Goal: Information Seeking & Learning: Stay updated

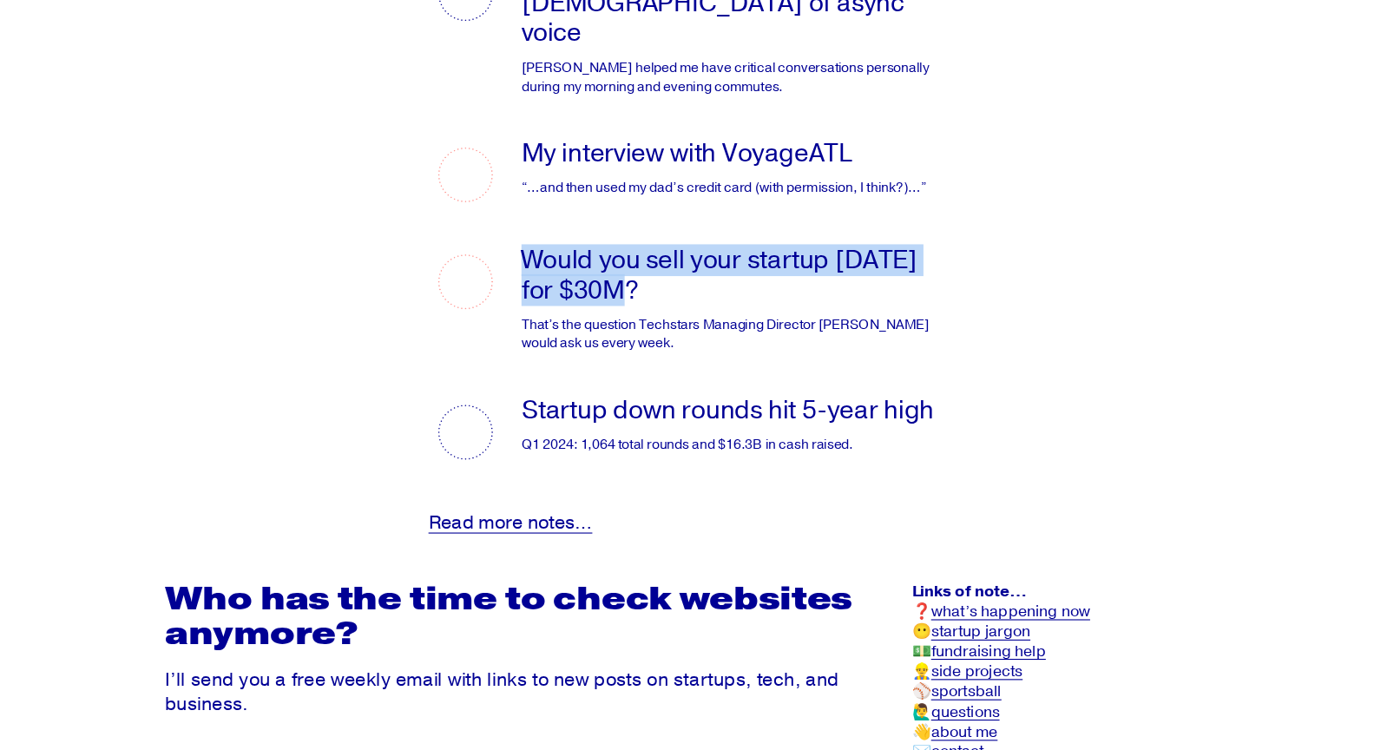
scroll to position [3495, 0]
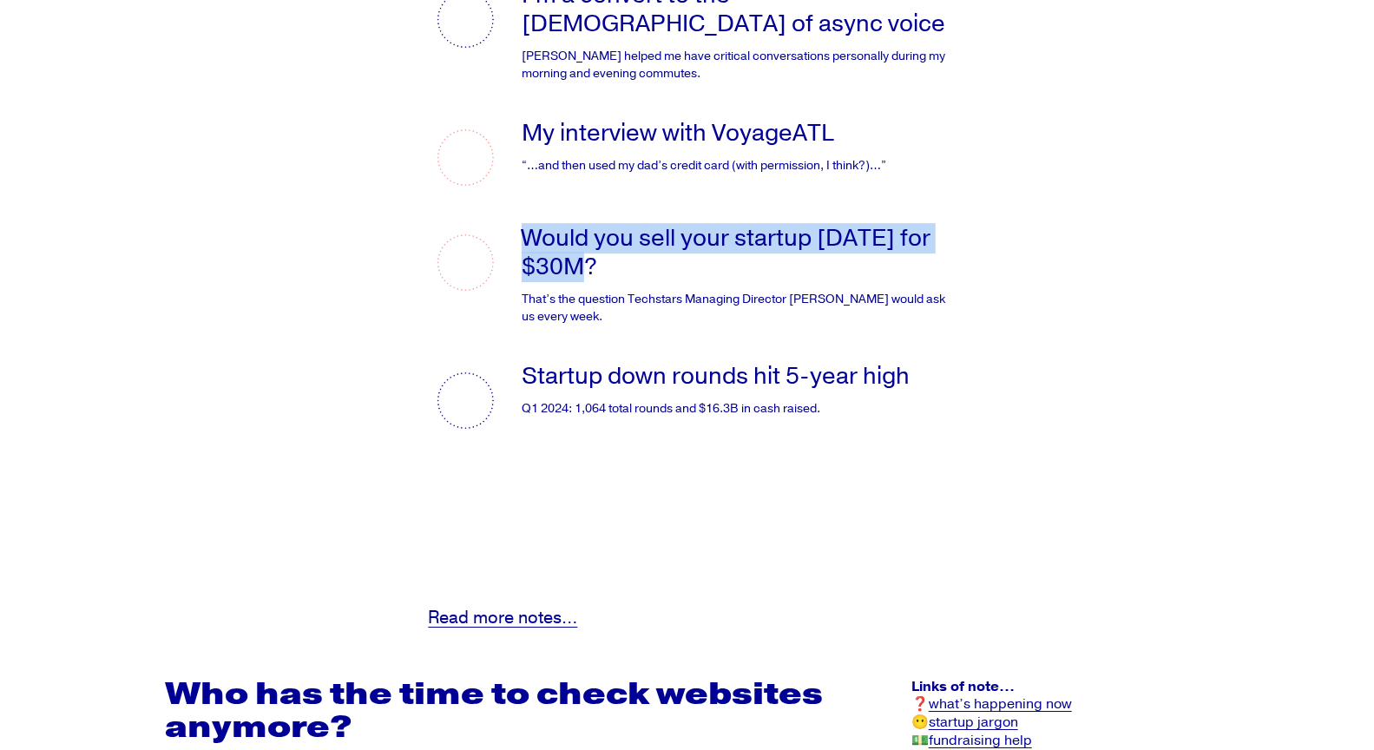
click at [855, 386] on link "Startup down rounds hit 5-year high" at bounding box center [716, 376] width 388 height 30
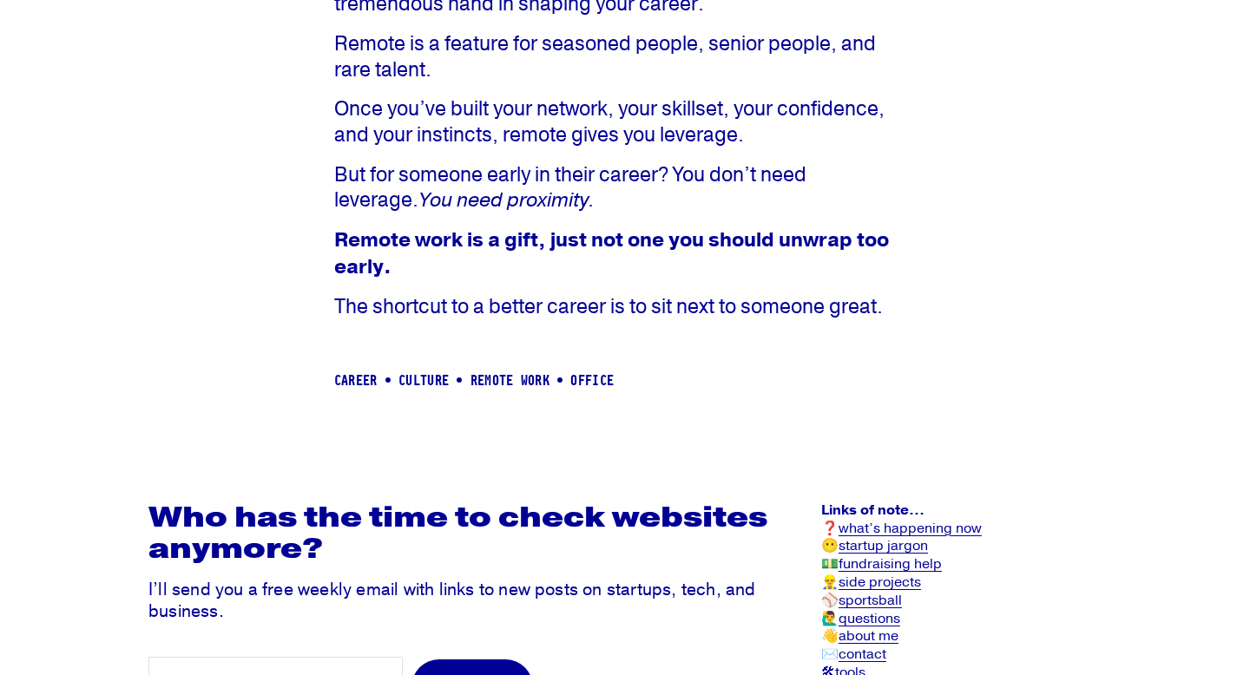
scroll to position [1876, 0]
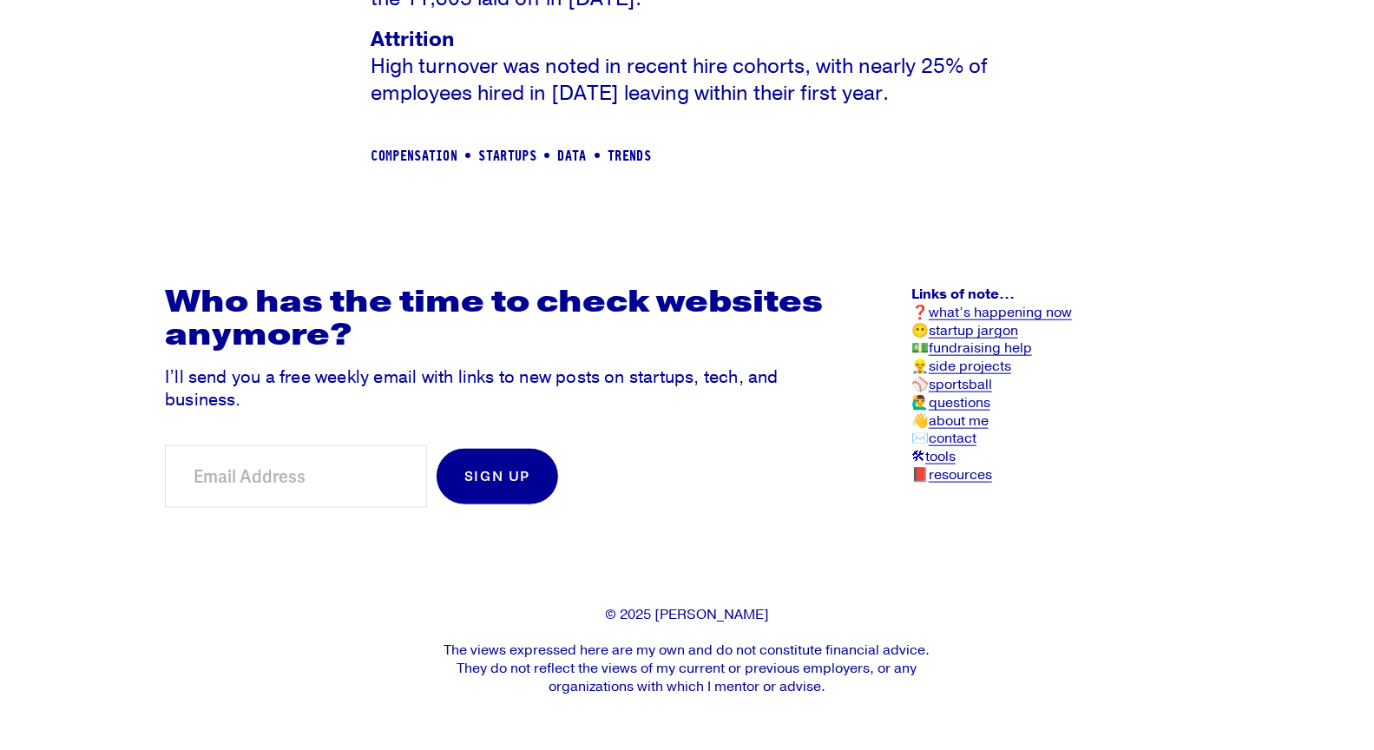
scroll to position [1028, 0]
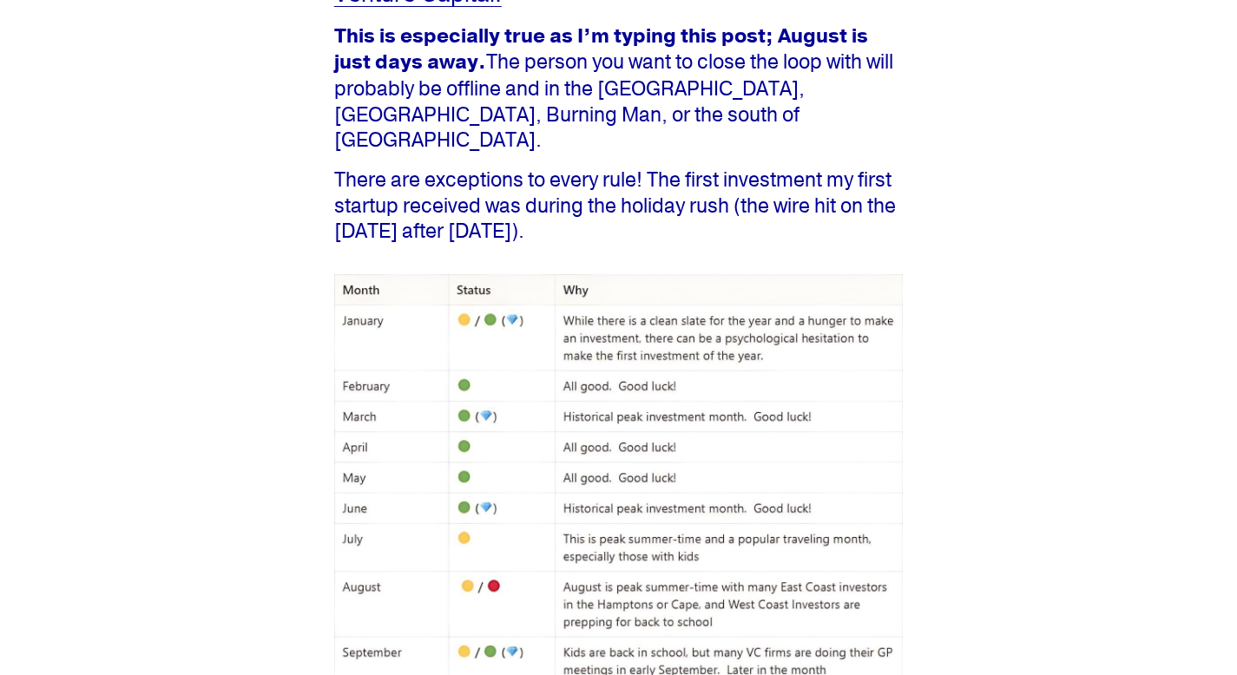
scroll to position [556, 0]
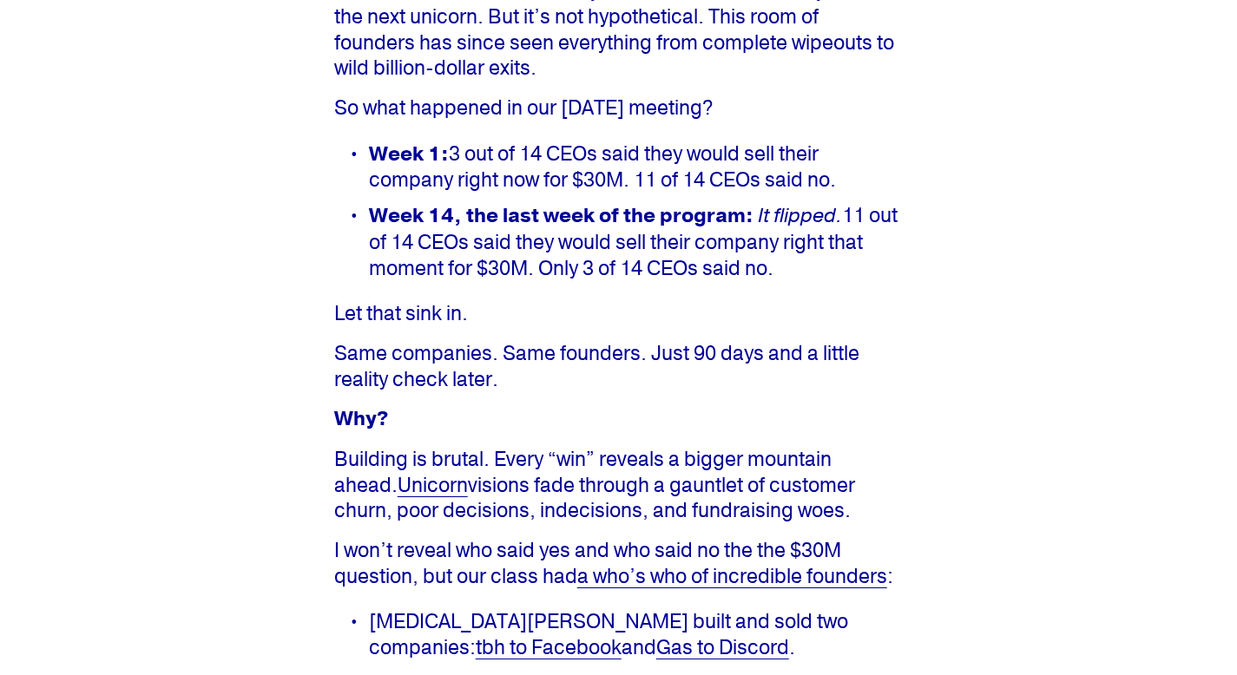
scroll to position [1105, 0]
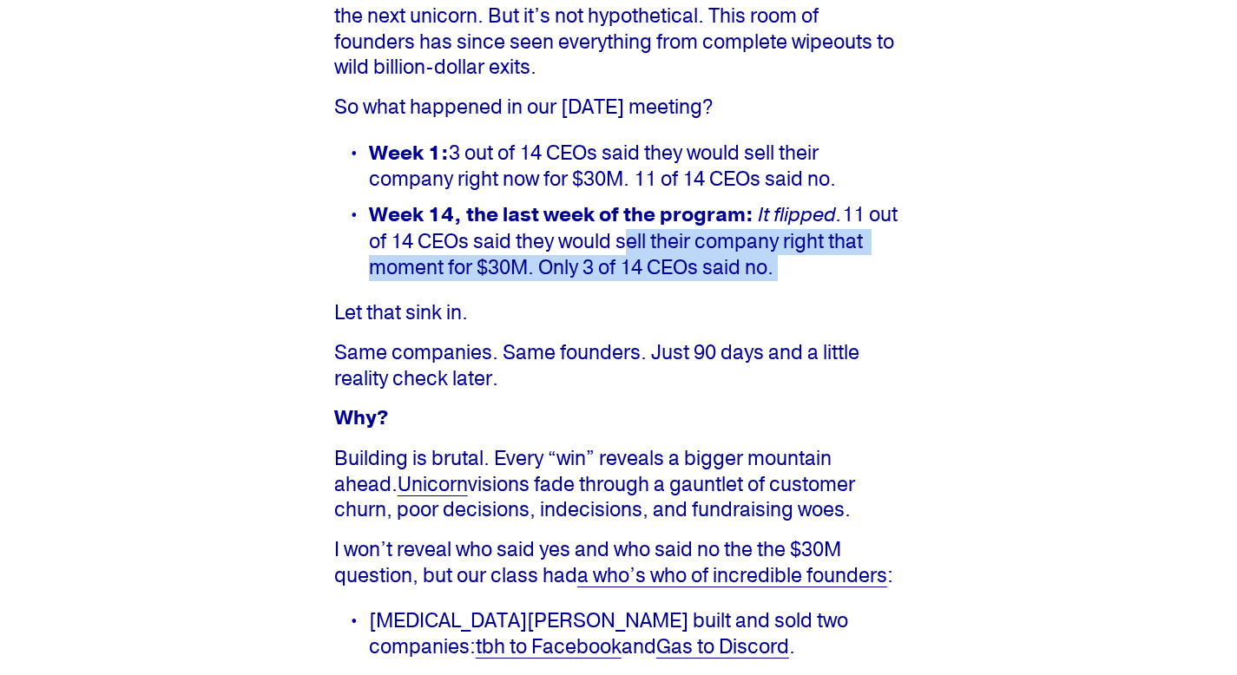
drag, startPoint x: 655, startPoint y: 252, endPoint x: 779, endPoint y: 286, distance: 128.9
click at [778, 286] on div "It sounds absurd when you’re sleep-deprived, pre-product-market fit, and surrou…" at bounding box center [618, 422] width 569 height 940
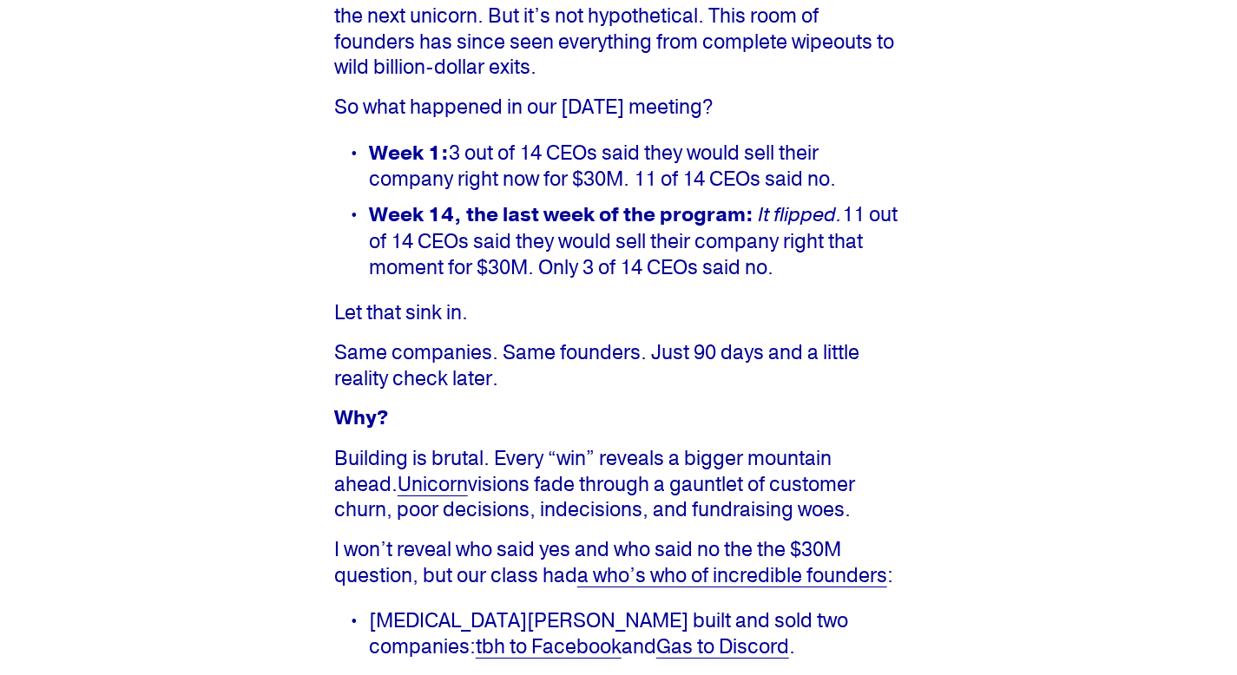
click at [741, 343] on p "Same companies. Same founders. Just 90 days and a little reality check later." at bounding box center [618, 365] width 569 height 51
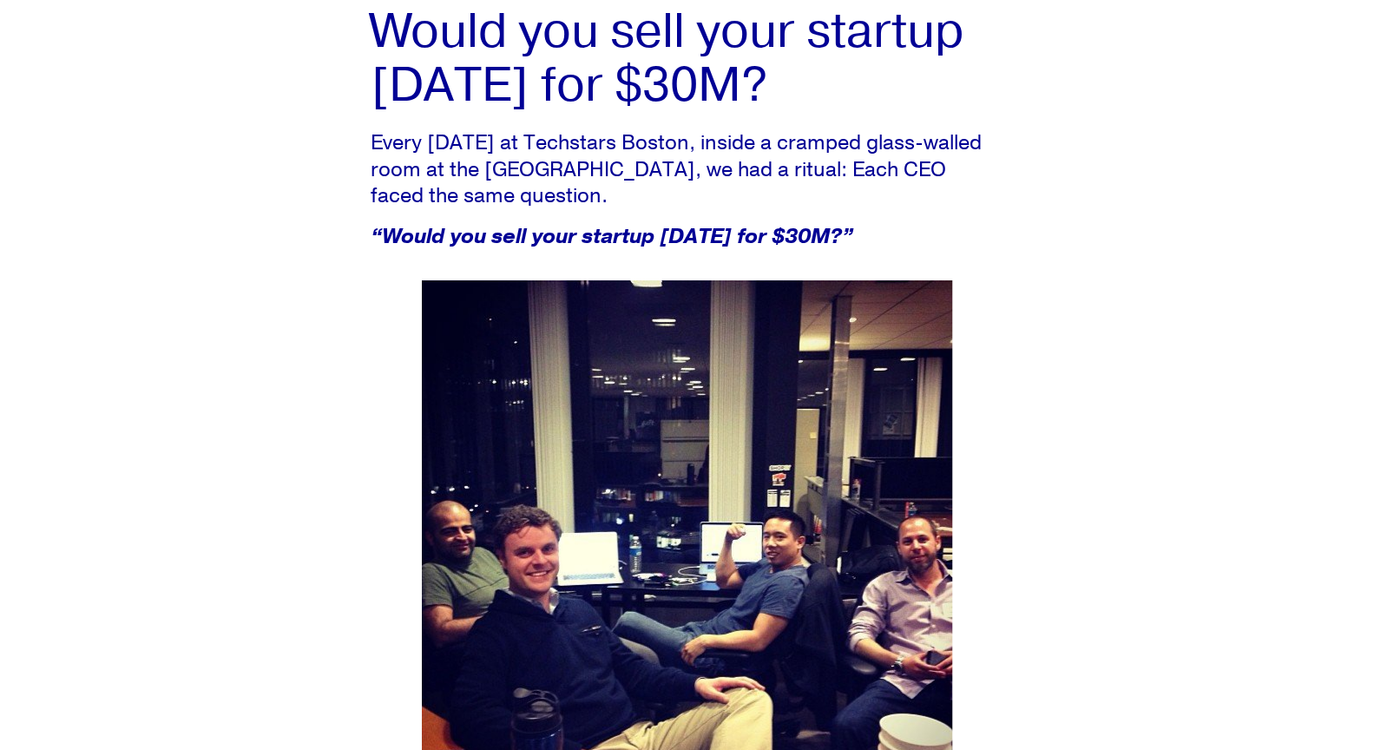
scroll to position [135, 0]
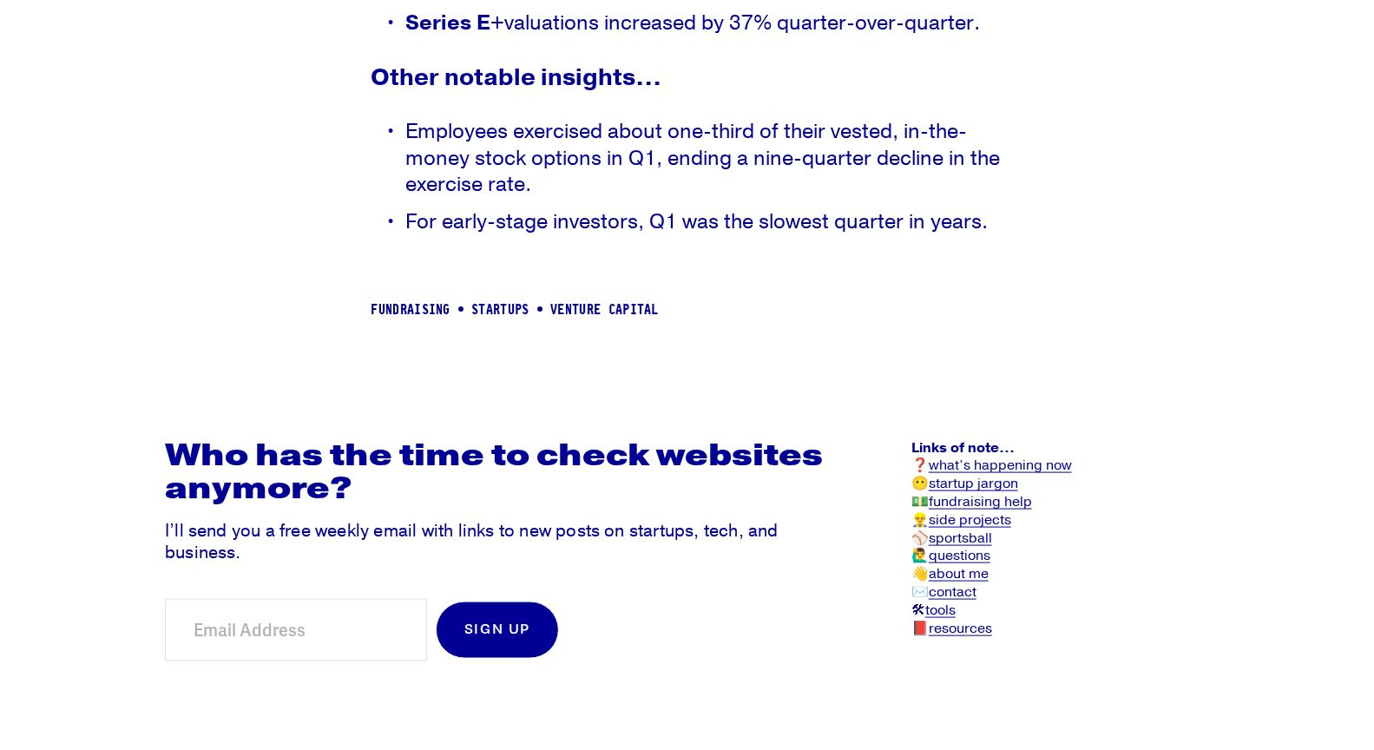
scroll to position [1216, 0]
